Goal: Transaction & Acquisition: Purchase product/service

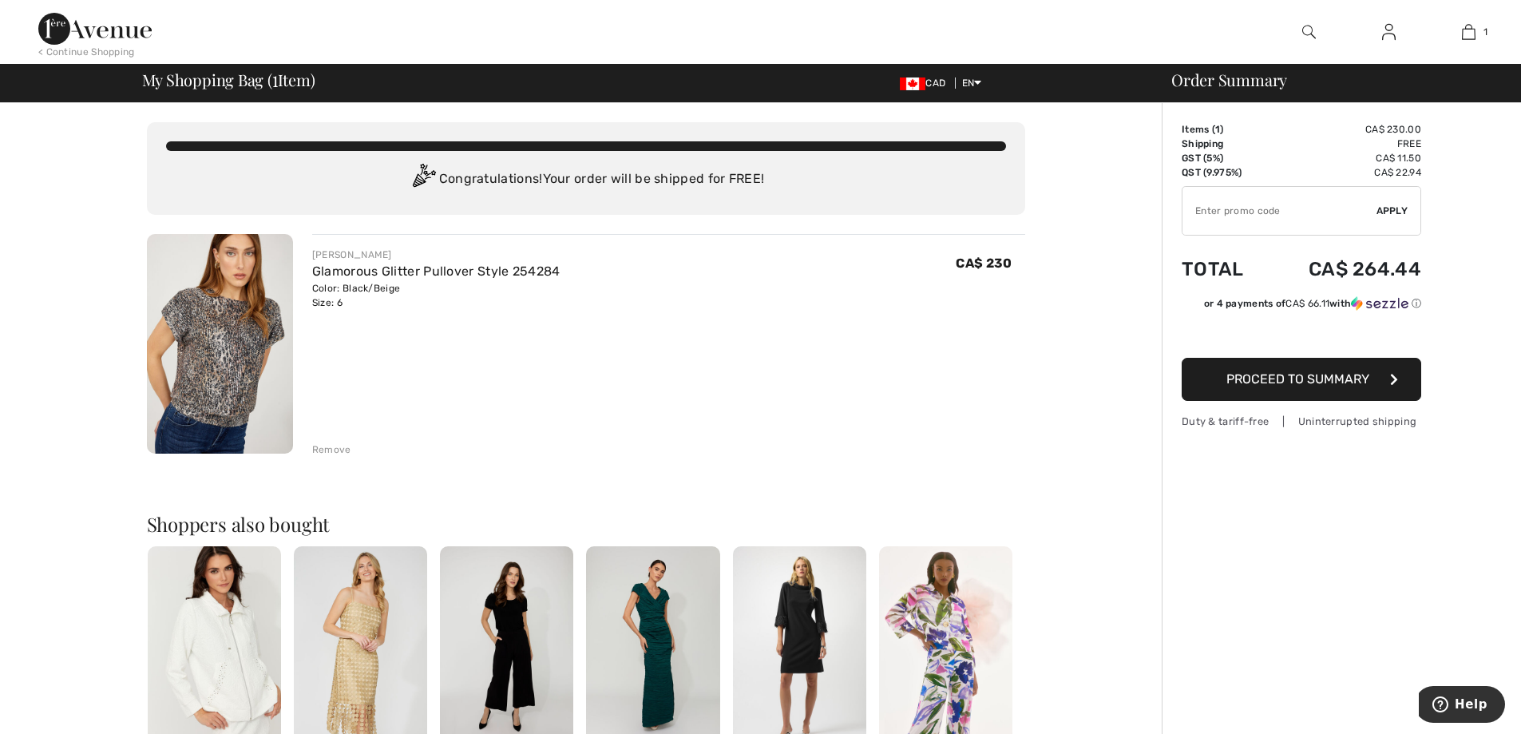
click at [1330, 380] on span "Proceed to Summary" at bounding box center [1298, 378] width 143 height 15
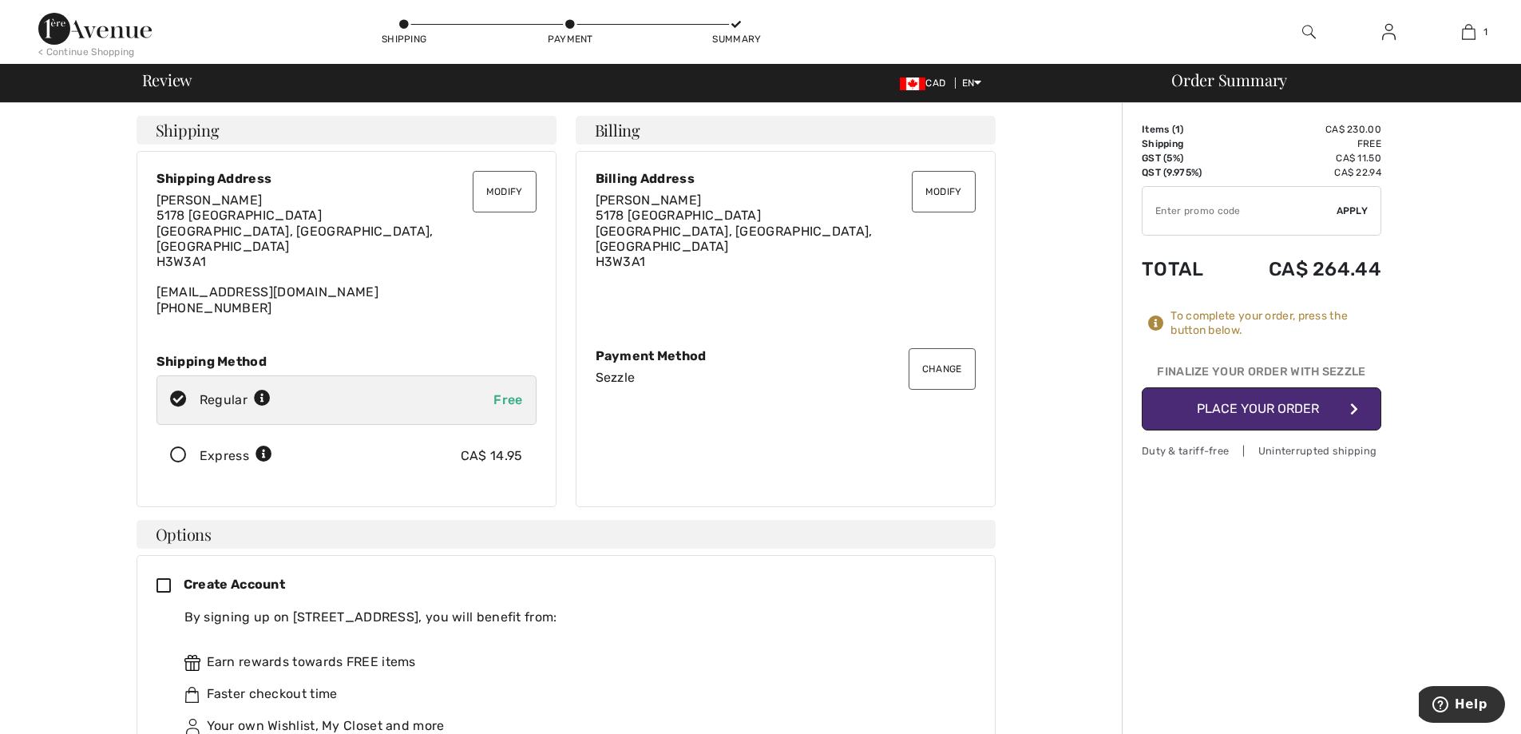
click at [509, 194] on button "Modify" at bounding box center [505, 192] width 64 height 42
